Goal: Use online tool/utility: Use online tool/utility

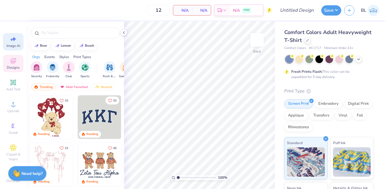
click at [14, 41] on icon at bounding box center [13, 39] width 7 height 7
select select "4"
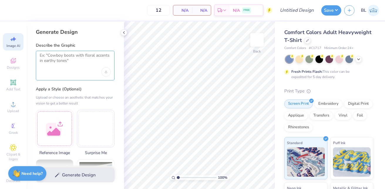
click at [77, 66] on textarea at bounding box center [75, 60] width 71 height 15
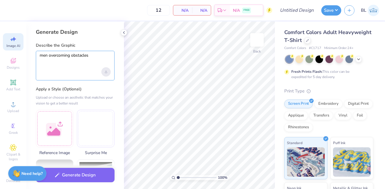
type textarea "men overcoming obstacles"
click at [106, 71] on icon "Upload image" at bounding box center [106, 72] width 2 height 2
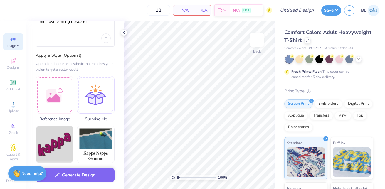
scroll to position [33, 0]
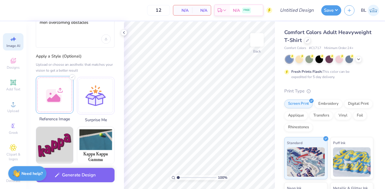
click at [61, 93] on div at bounding box center [55, 95] width 38 height 38
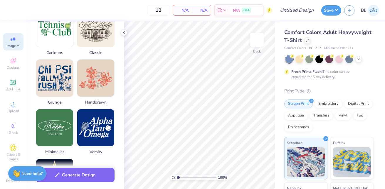
scroll to position [313, 0]
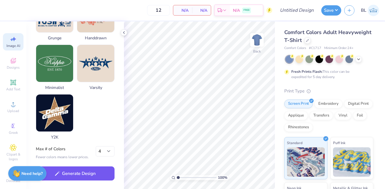
click at [98, 175] on button "Generate Design" at bounding box center [75, 174] width 79 height 14
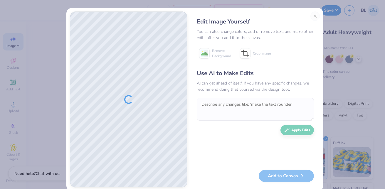
click at [209, 155] on div "Use AI to Make Edits AI can get ahead of itself. If you have any specific chang…" at bounding box center [255, 116] width 117 height 95
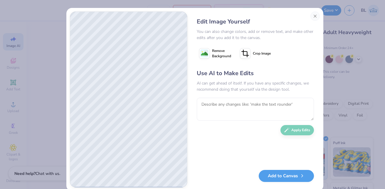
click at [202, 126] on div "Use AI to Make Edits AI can get ahead of itself. If you have any specific chang…" at bounding box center [255, 116] width 117 height 95
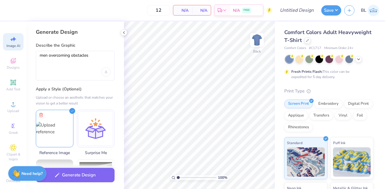
select select "4"
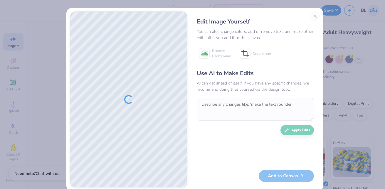
scroll to position [81, 0]
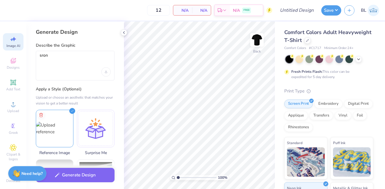
select select "4"
type textarea "sro"
